Goal: Navigation & Orientation: Find specific page/section

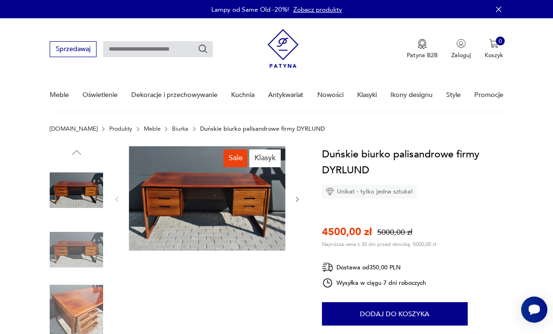
click at [84, 248] on img at bounding box center [76, 249] width 53 height 53
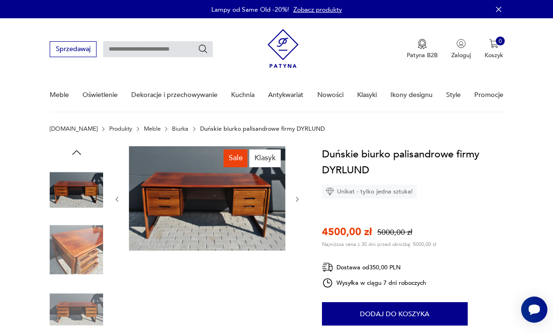
click at [86, 240] on img at bounding box center [76, 249] width 53 height 53
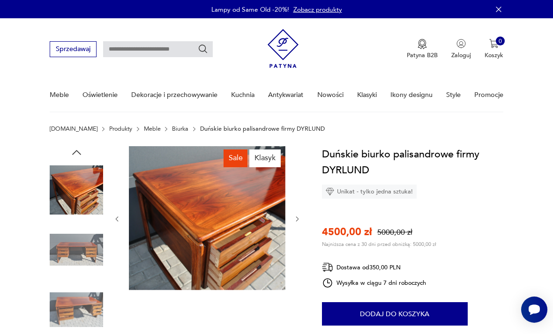
click at [81, 249] on img at bounding box center [76, 249] width 53 height 53
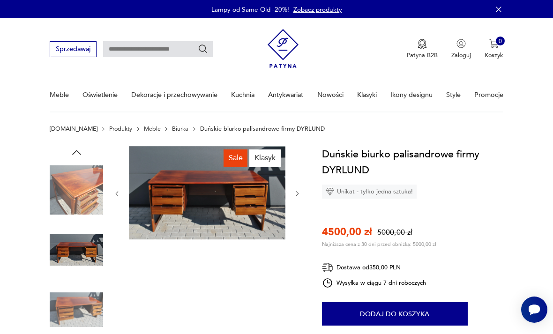
click at [91, 253] on img at bounding box center [76, 249] width 53 height 53
click at [94, 291] on img at bounding box center [76, 309] width 53 height 53
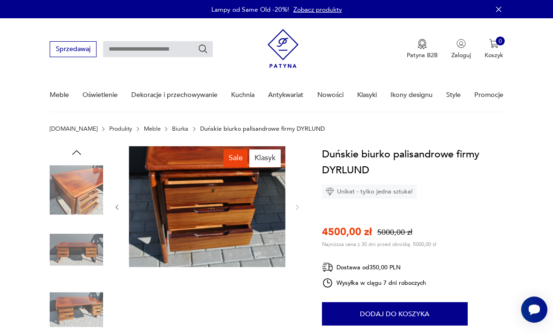
click at [172, 130] on link "Biurka" at bounding box center [180, 129] width 16 height 7
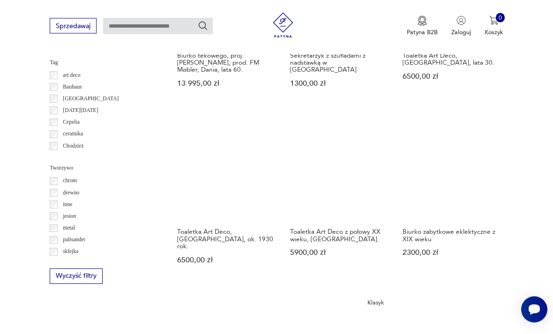
scroll to position [800, 0]
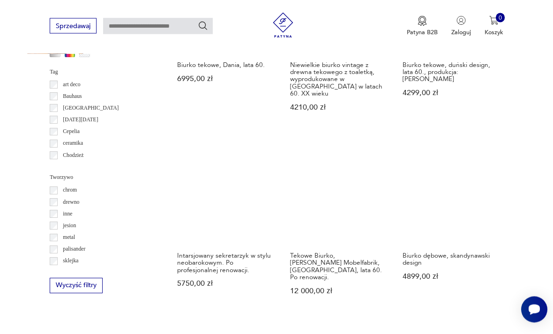
scroll to position [791, 0]
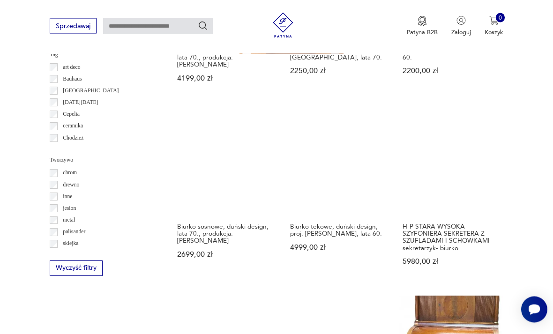
scroll to position [812, 0]
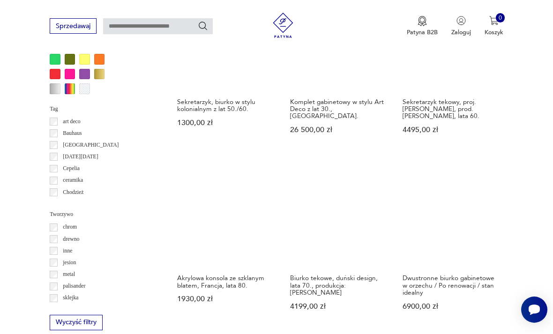
scroll to position [770, 0]
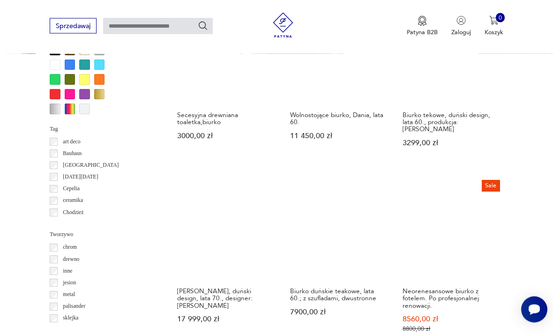
scroll to position [734, 0]
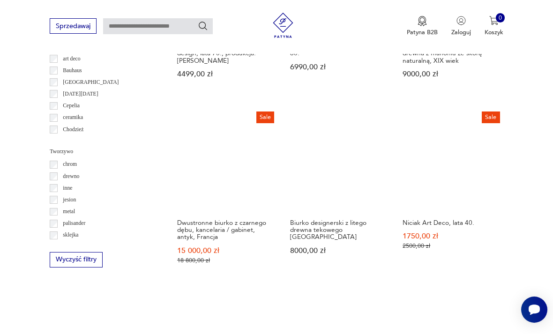
scroll to position [817, 0]
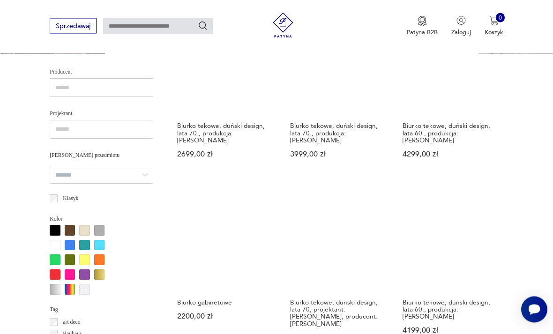
scroll to position [554, 0]
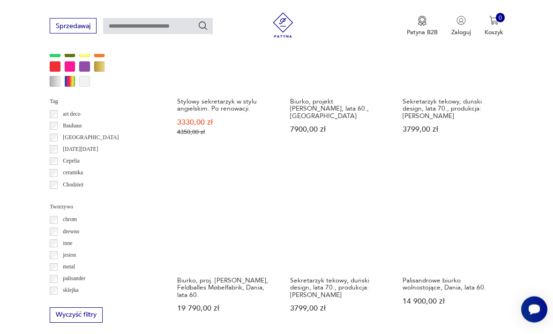
scroll to position [762, 0]
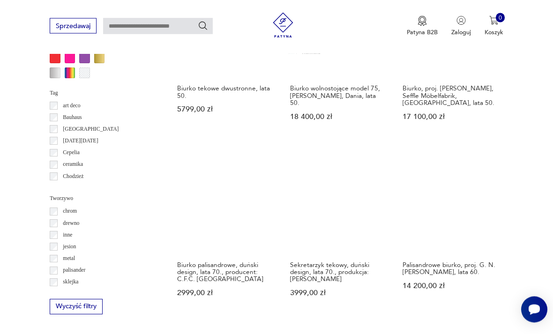
scroll to position [769, 0]
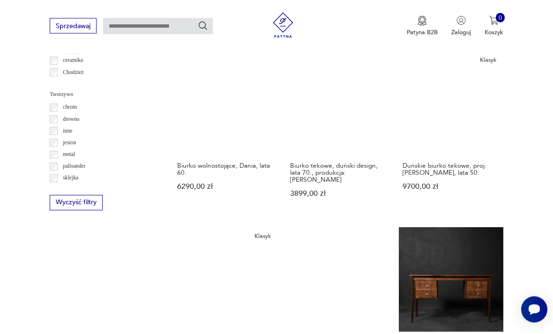
scroll to position [875, 0]
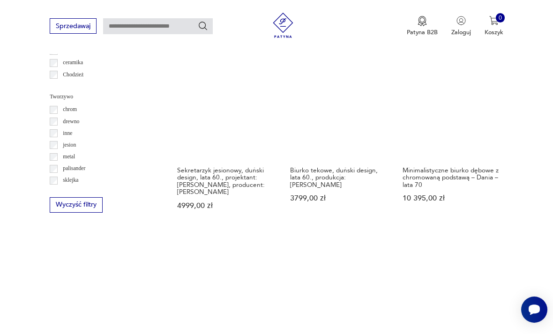
scroll to position [877, 0]
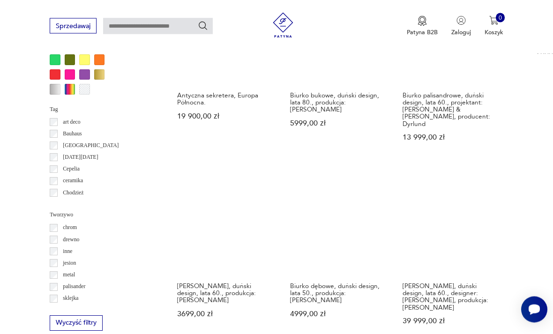
scroll to position [756, 0]
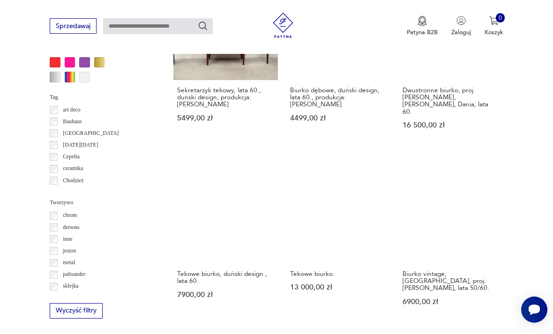
scroll to position [770, 0]
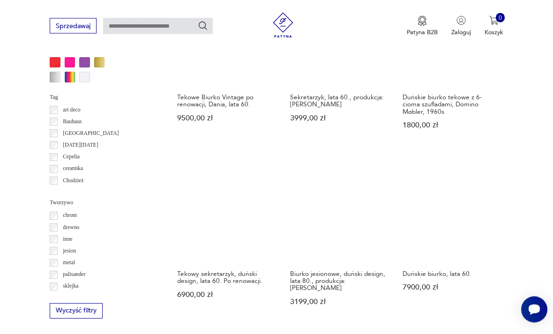
scroll to position [766, 0]
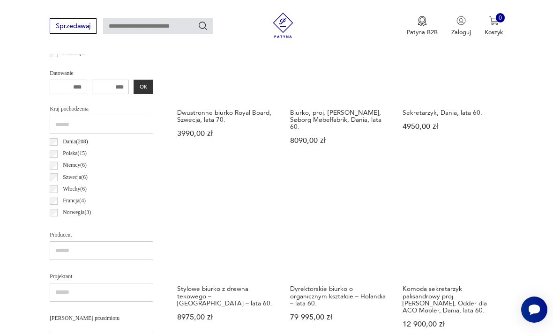
scroll to position [375, 0]
